Goal: Transaction & Acquisition: Purchase product/service

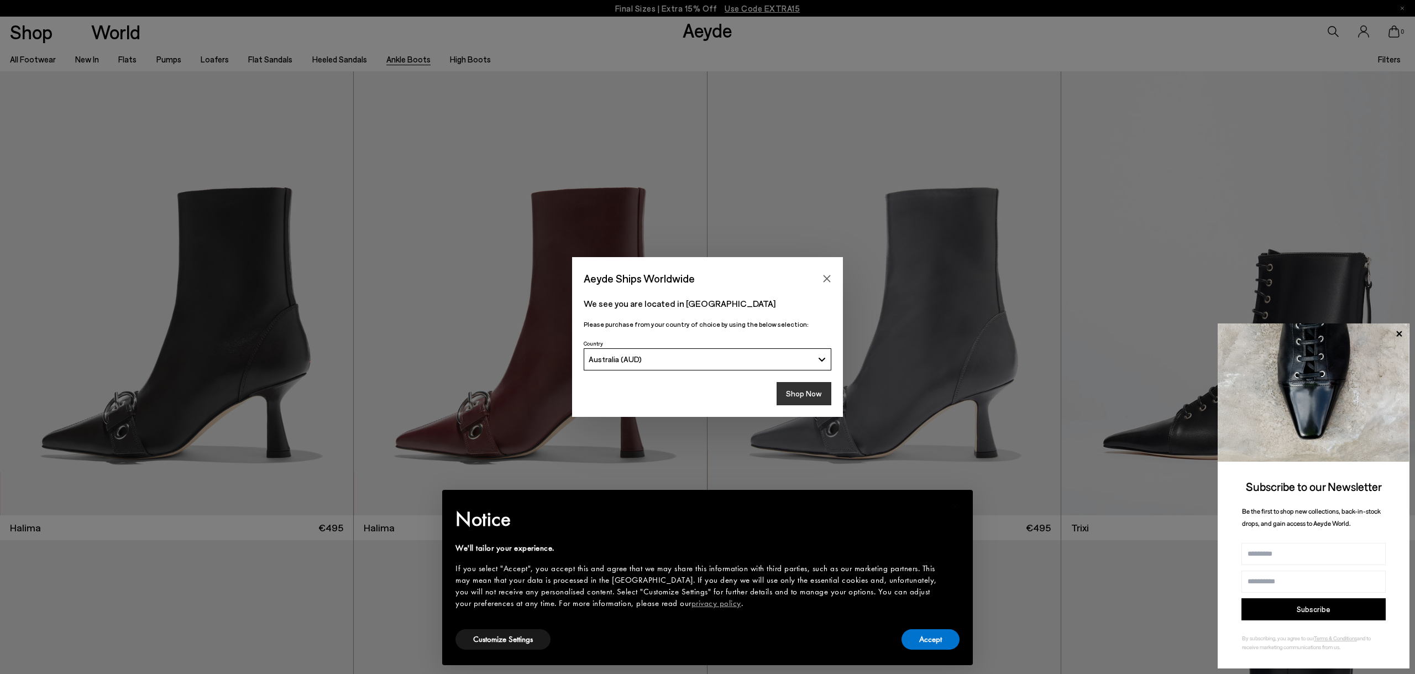
click at [821, 399] on button "Shop Now" at bounding box center [804, 393] width 55 height 23
click at [825, 395] on button "Shop Now" at bounding box center [804, 393] width 55 height 23
click at [1407, 332] on img at bounding box center [1314, 392] width 192 height 138
drag, startPoint x: 1403, startPoint y: 331, endPoint x: 1394, endPoint y: 332, distance: 8.9
click at [1403, 331] on icon at bounding box center [1399, 334] width 14 height 14
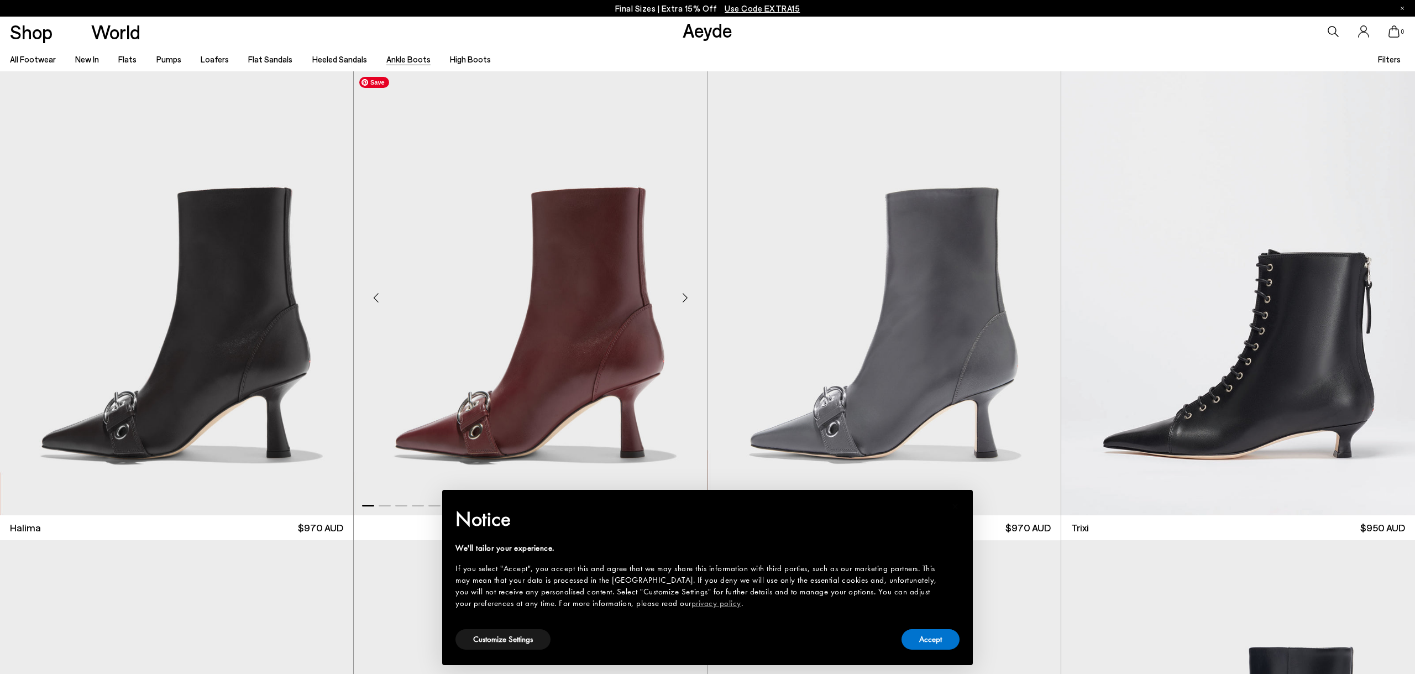
scroll to position [781, 0]
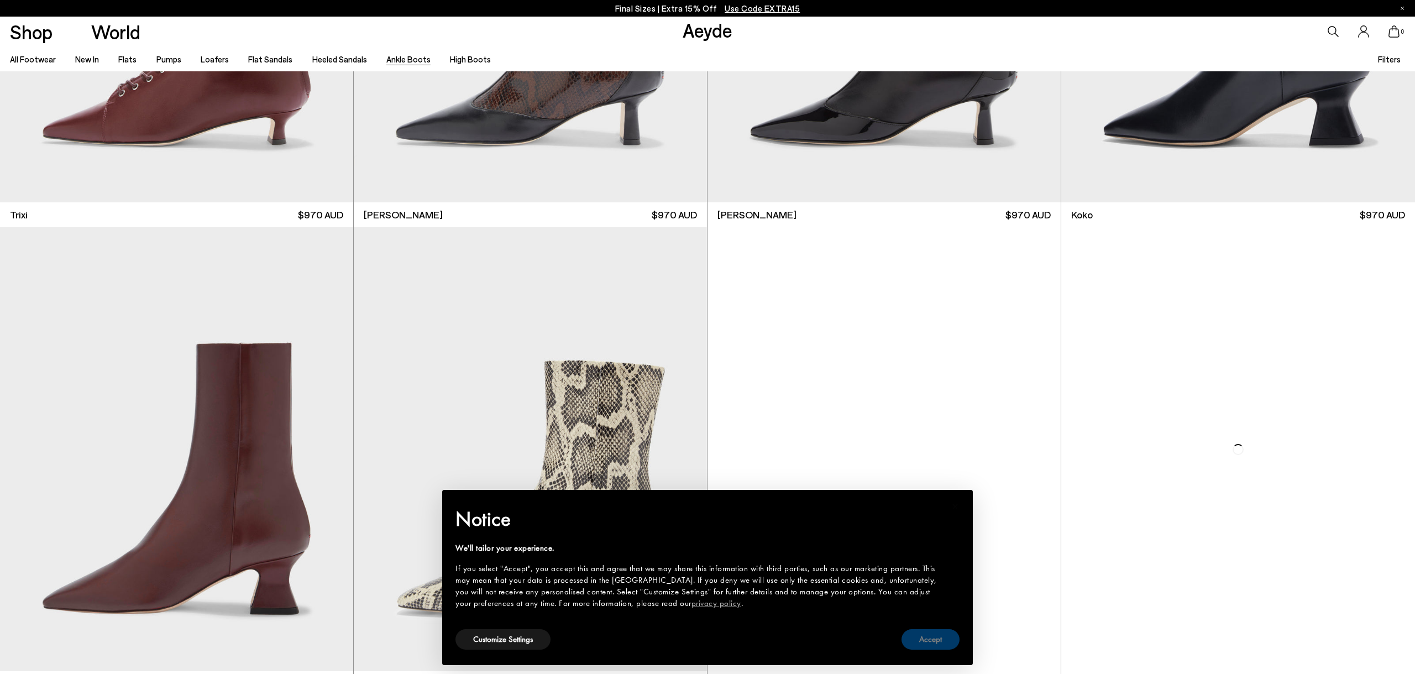
click at [942, 644] on button "Accept" at bounding box center [931, 639] width 58 height 20
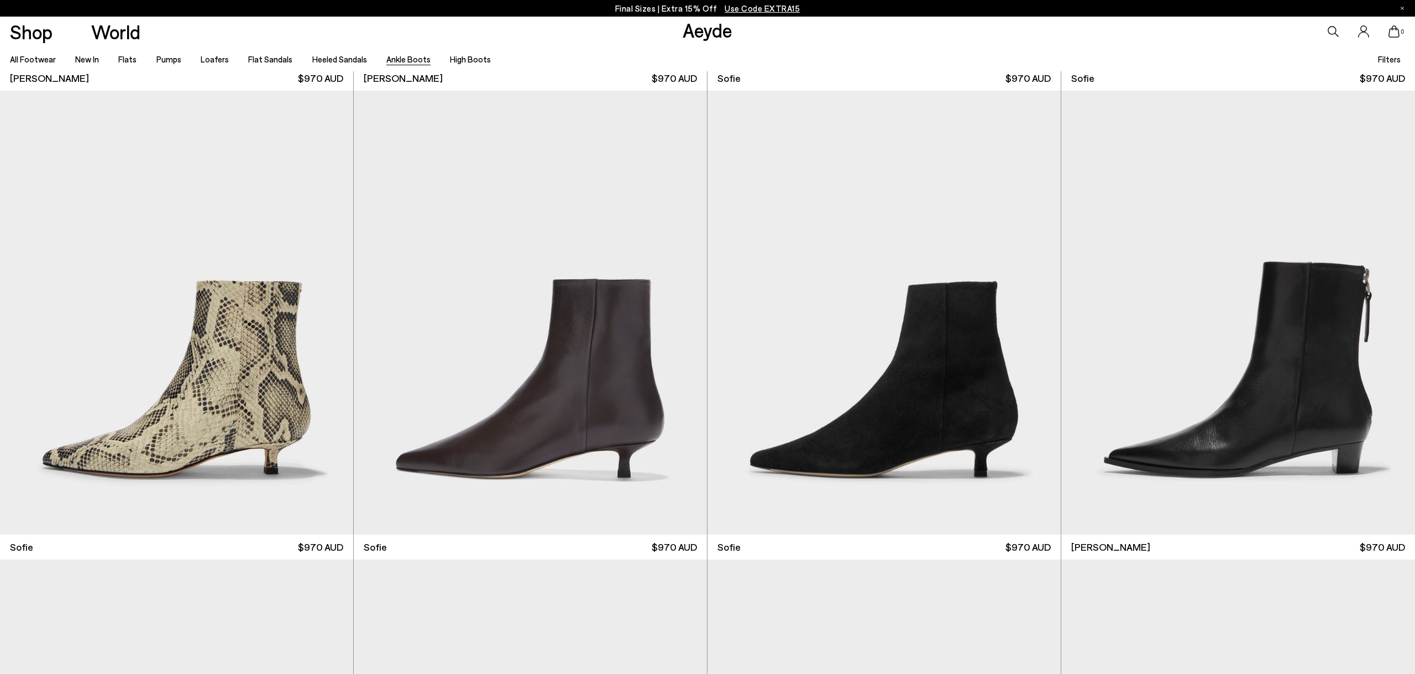
scroll to position [2524, 0]
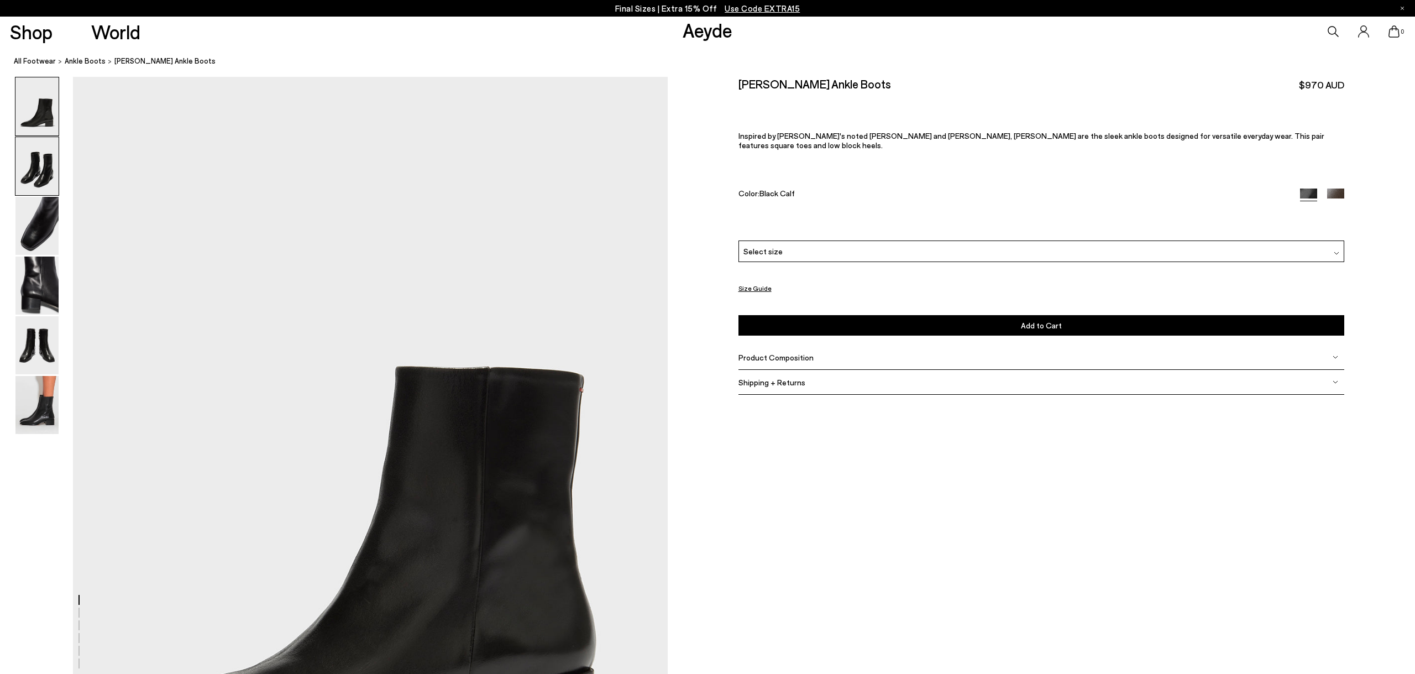
click at [46, 184] on img at bounding box center [36, 166] width 43 height 58
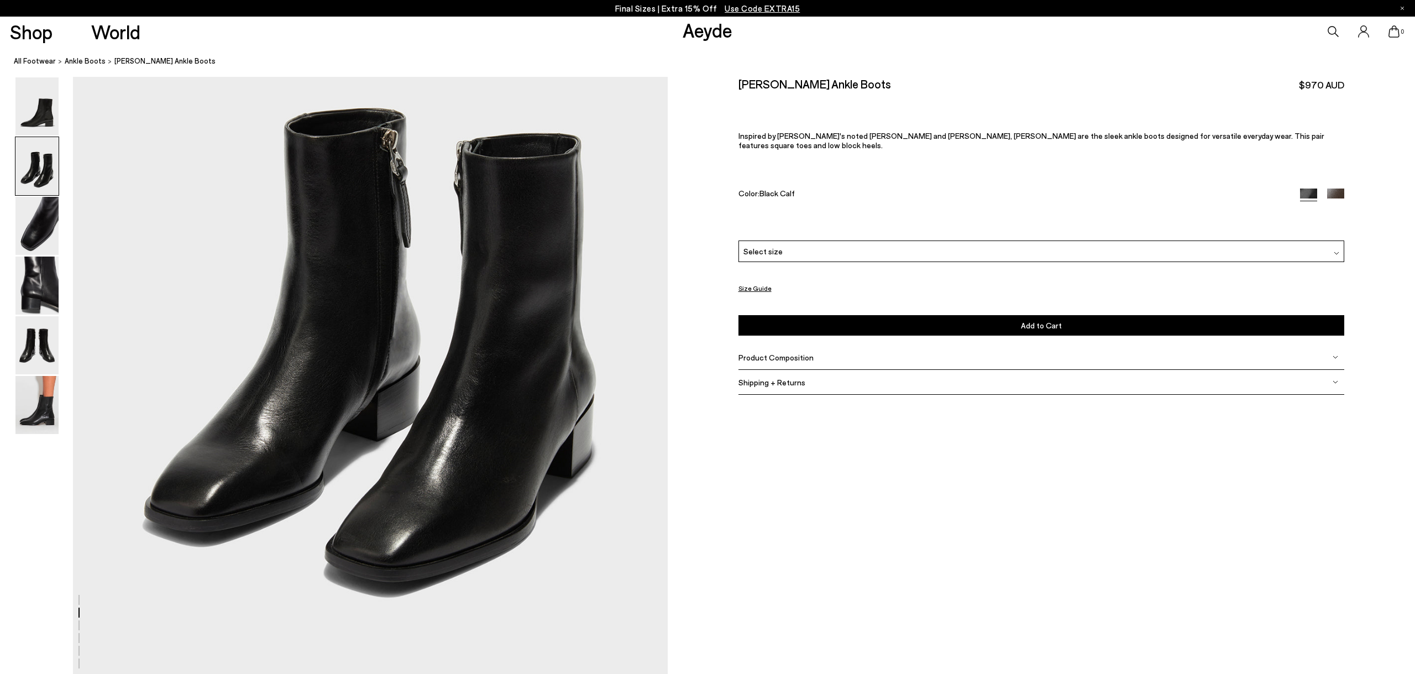
scroll to position [967, 0]
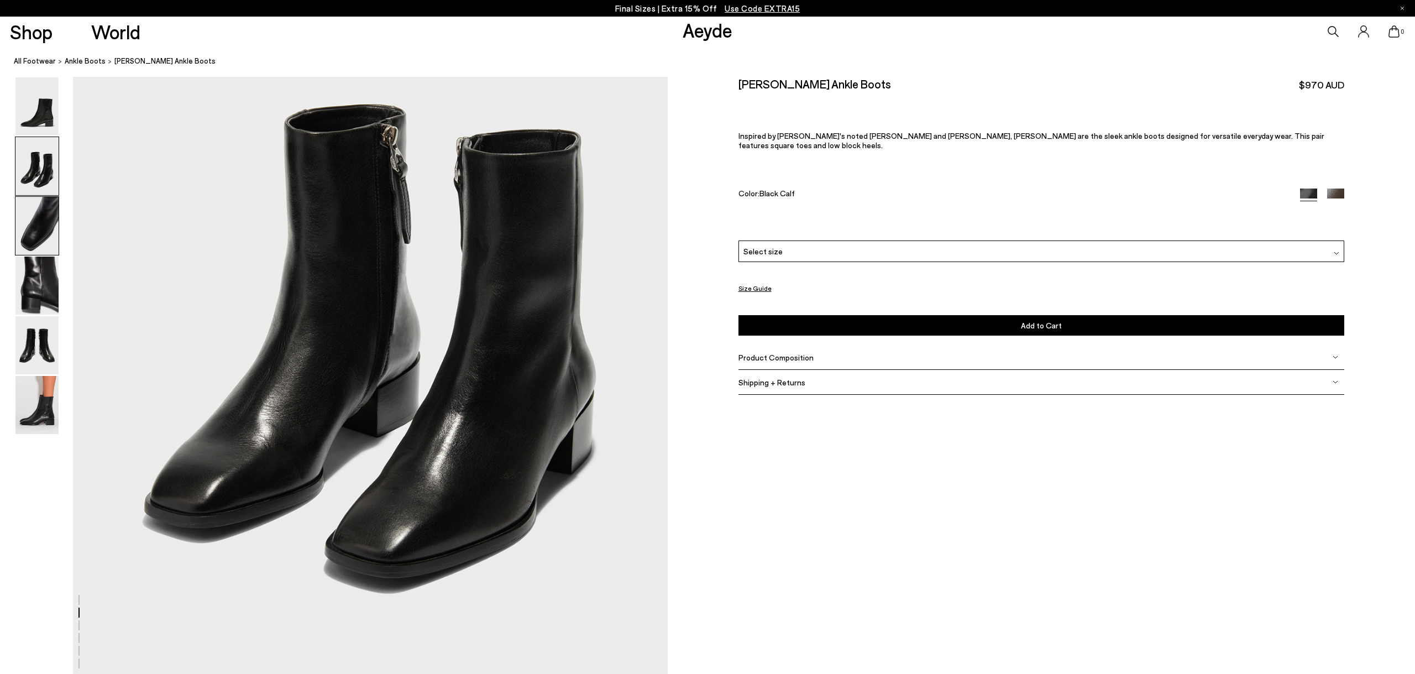
click at [40, 231] on img at bounding box center [36, 226] width 43 height 58
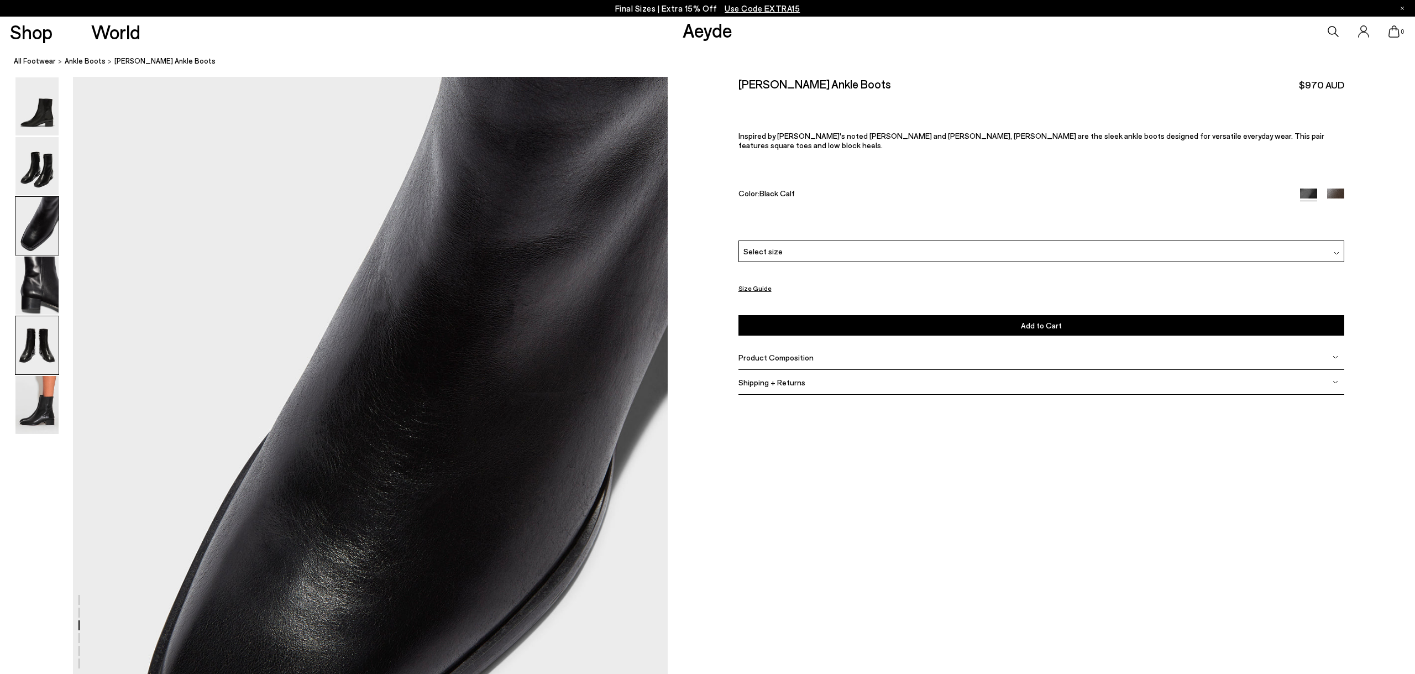
click at [41, 326] on img at bounding box center [36, 345] width 43 height 58
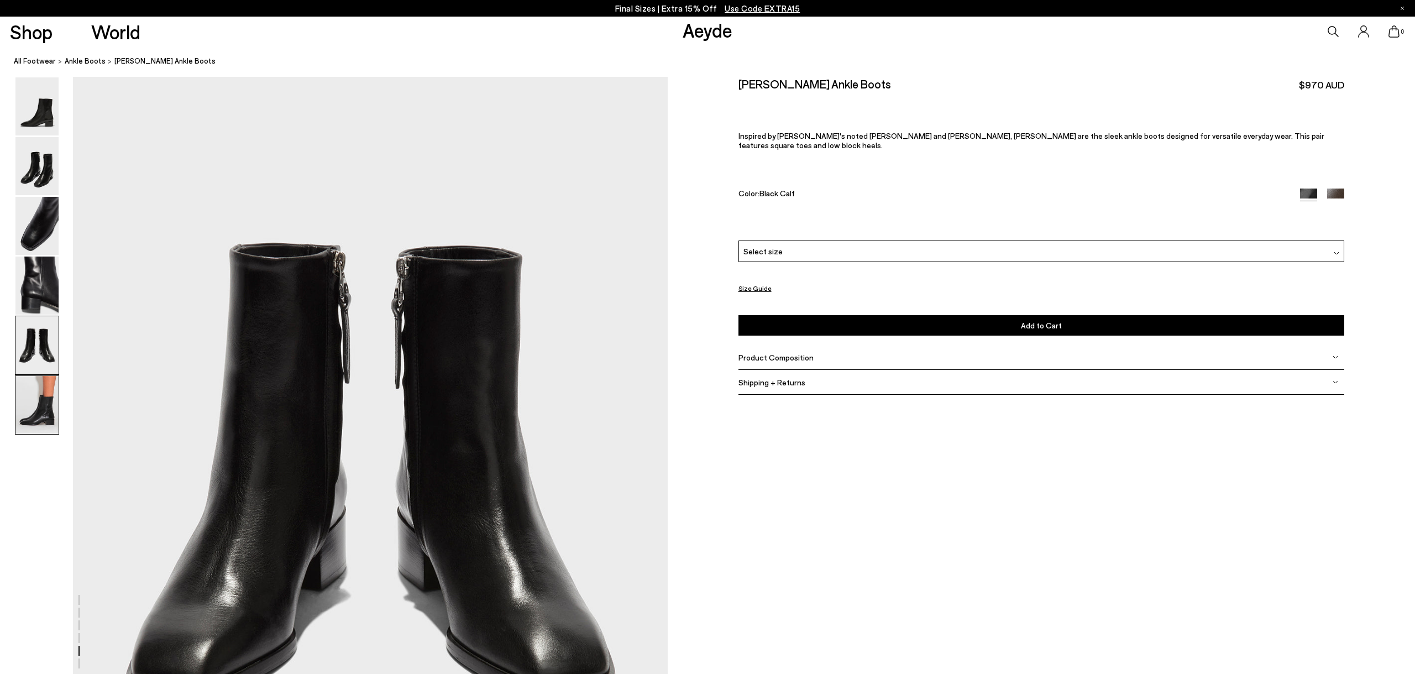
click at [43, 391] on img at bounding box center [36, 405] width 43 height 58
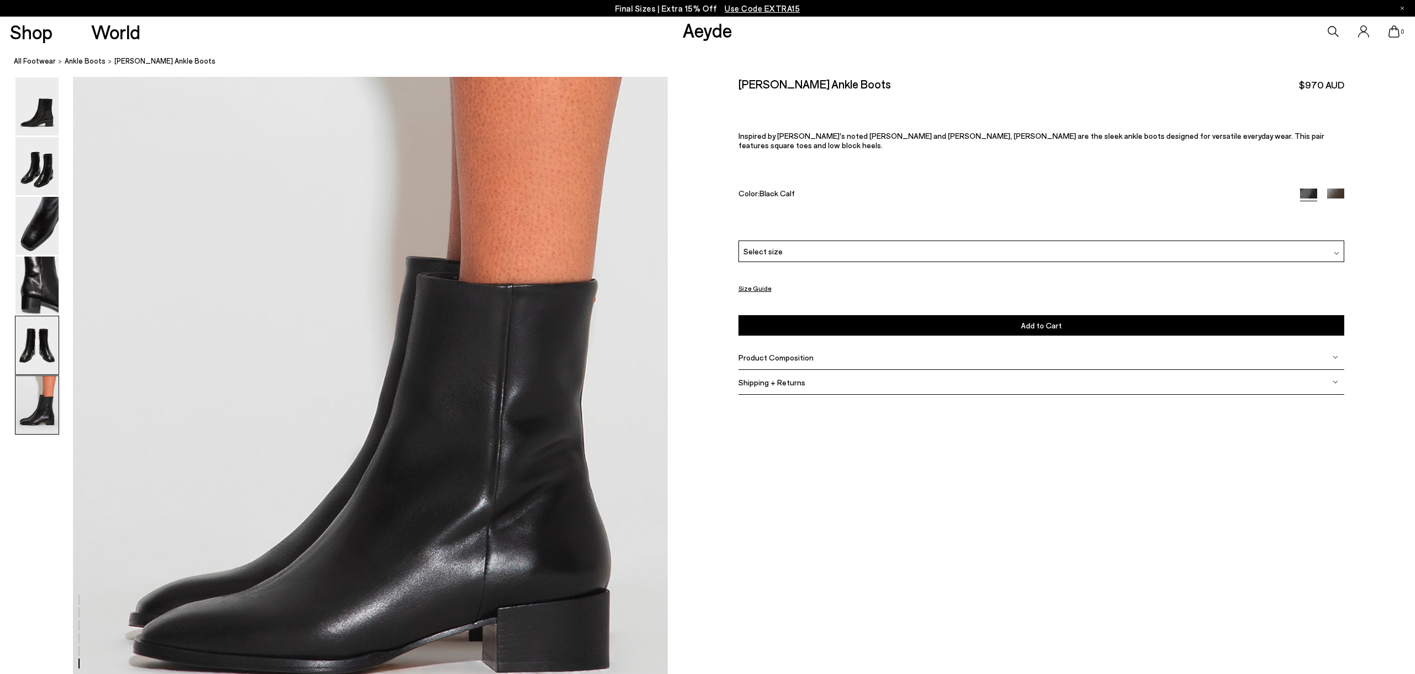
click at [46, 329] on img at bounding box center [36, 345] width 43 height 58
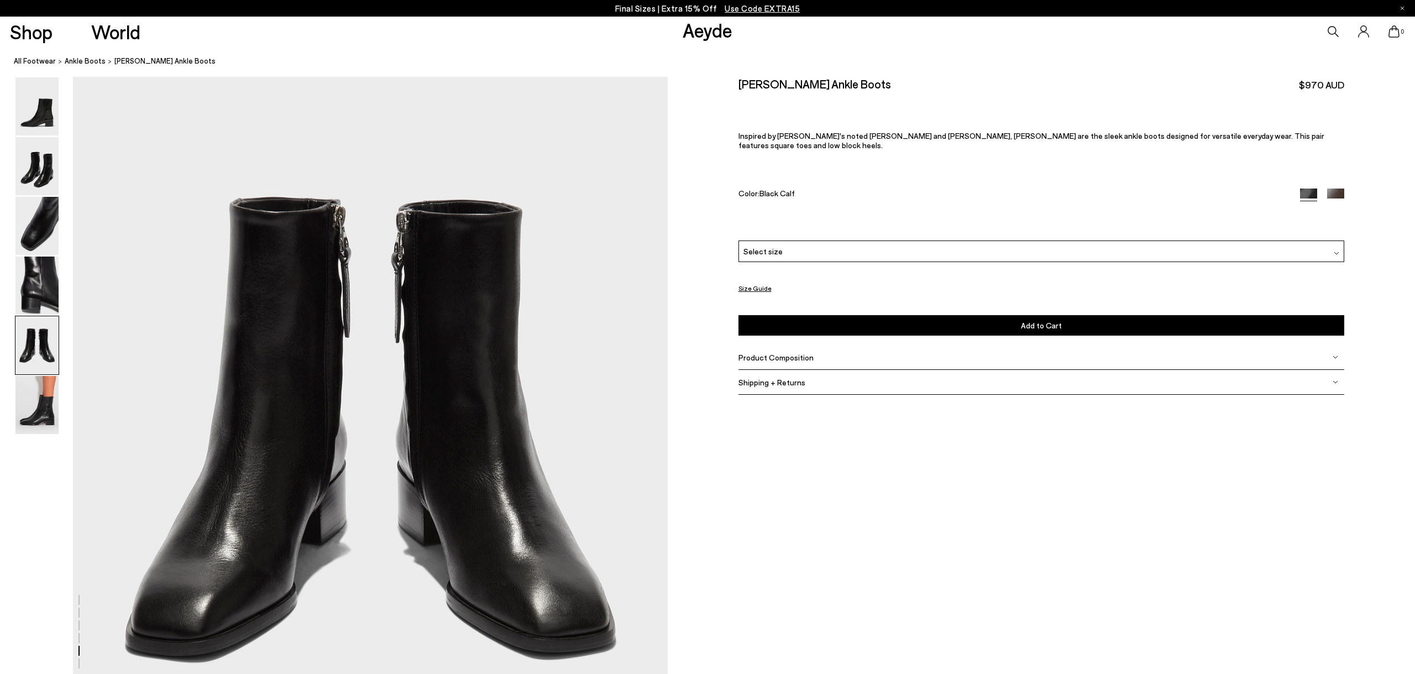
scroll to position [3235, 0]
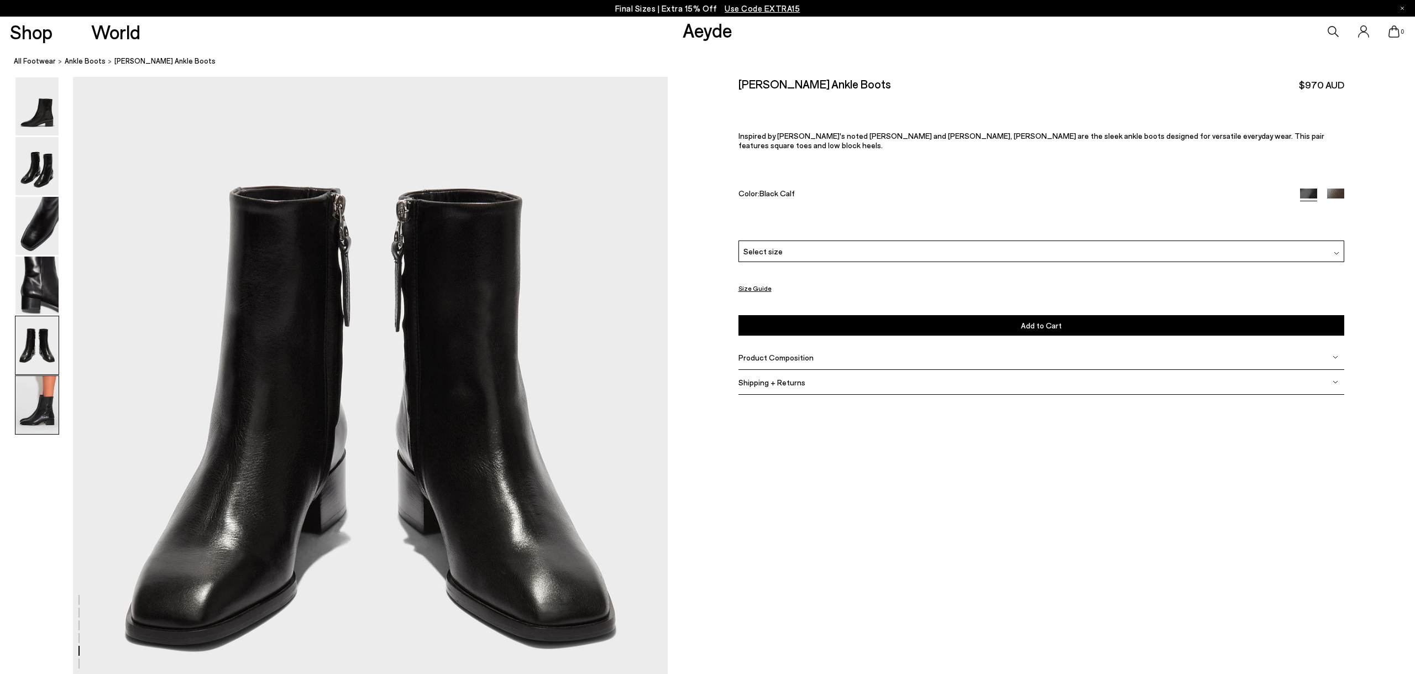
click at [43, 411] on img at bounding box center [36, 405] width 43 height 58
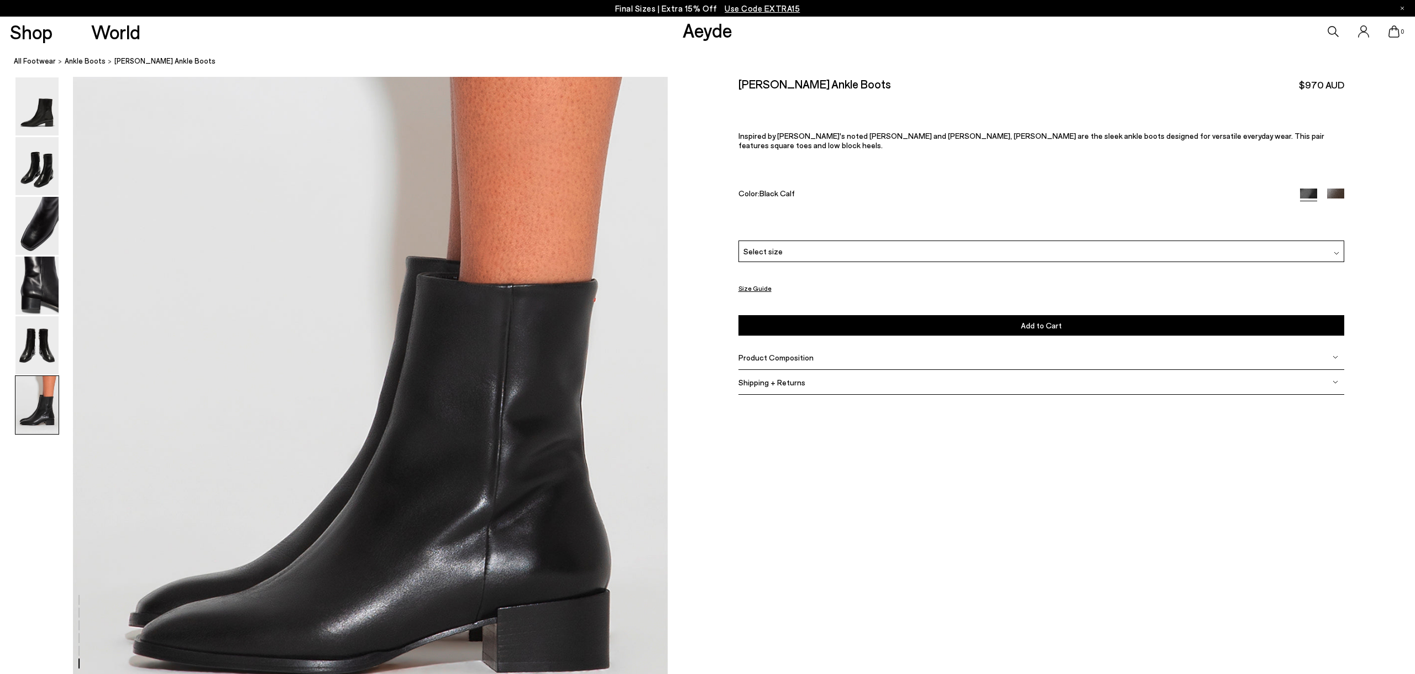
scroll to position [4421, 0]
